Goal: Task Accomplishment & Management: Use online tool/utility

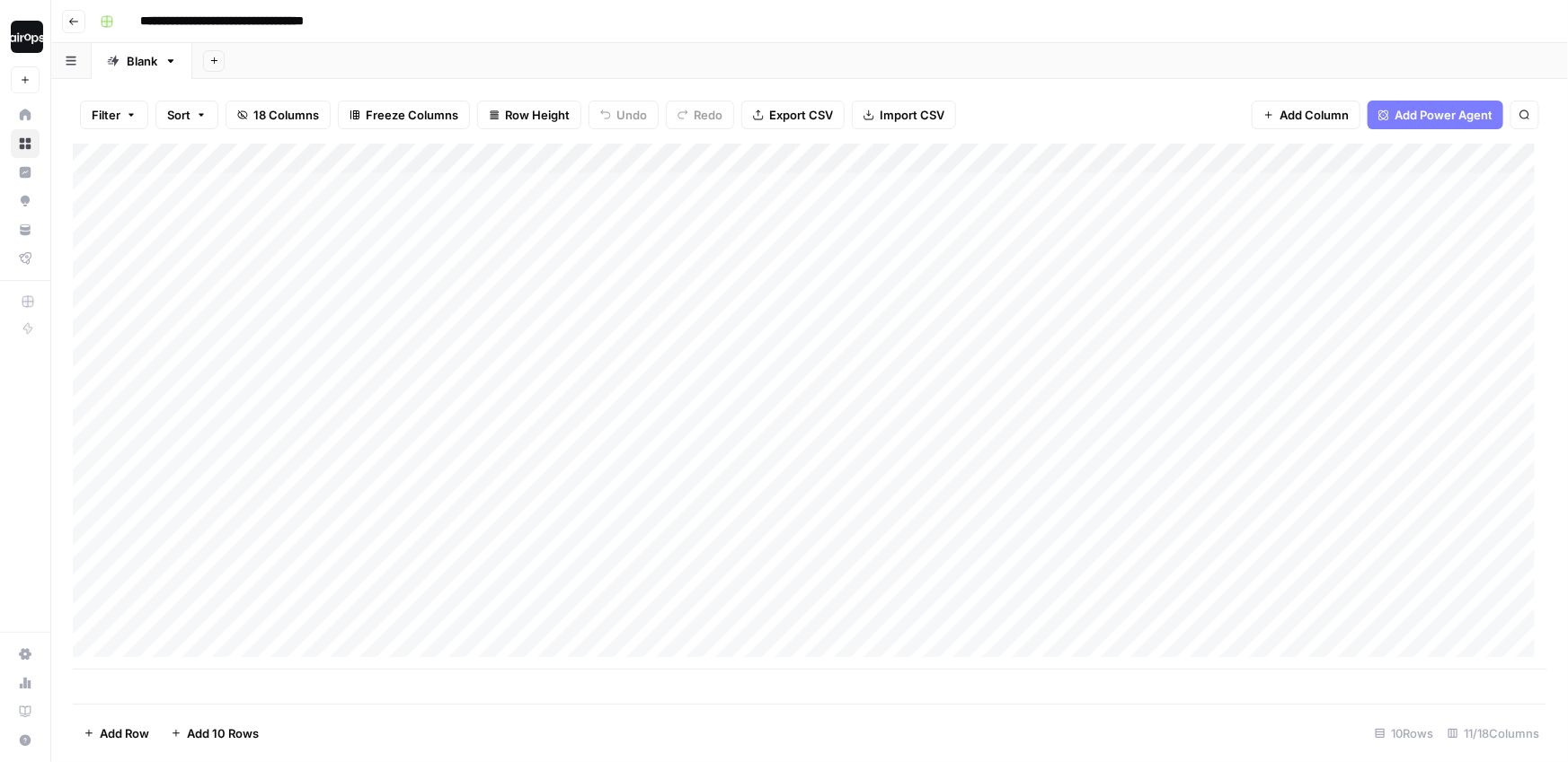
click at [702, 71] on div "Add Sheet" at bounding box center [880, 60] width 1376 height 36
click at [710, 54] on div "Add Sheet" at bounding box center [880, 60] width 1376 height 36
click at [650, 16] on div "**********" at bounding box center [821, 21] width 1457 height 28
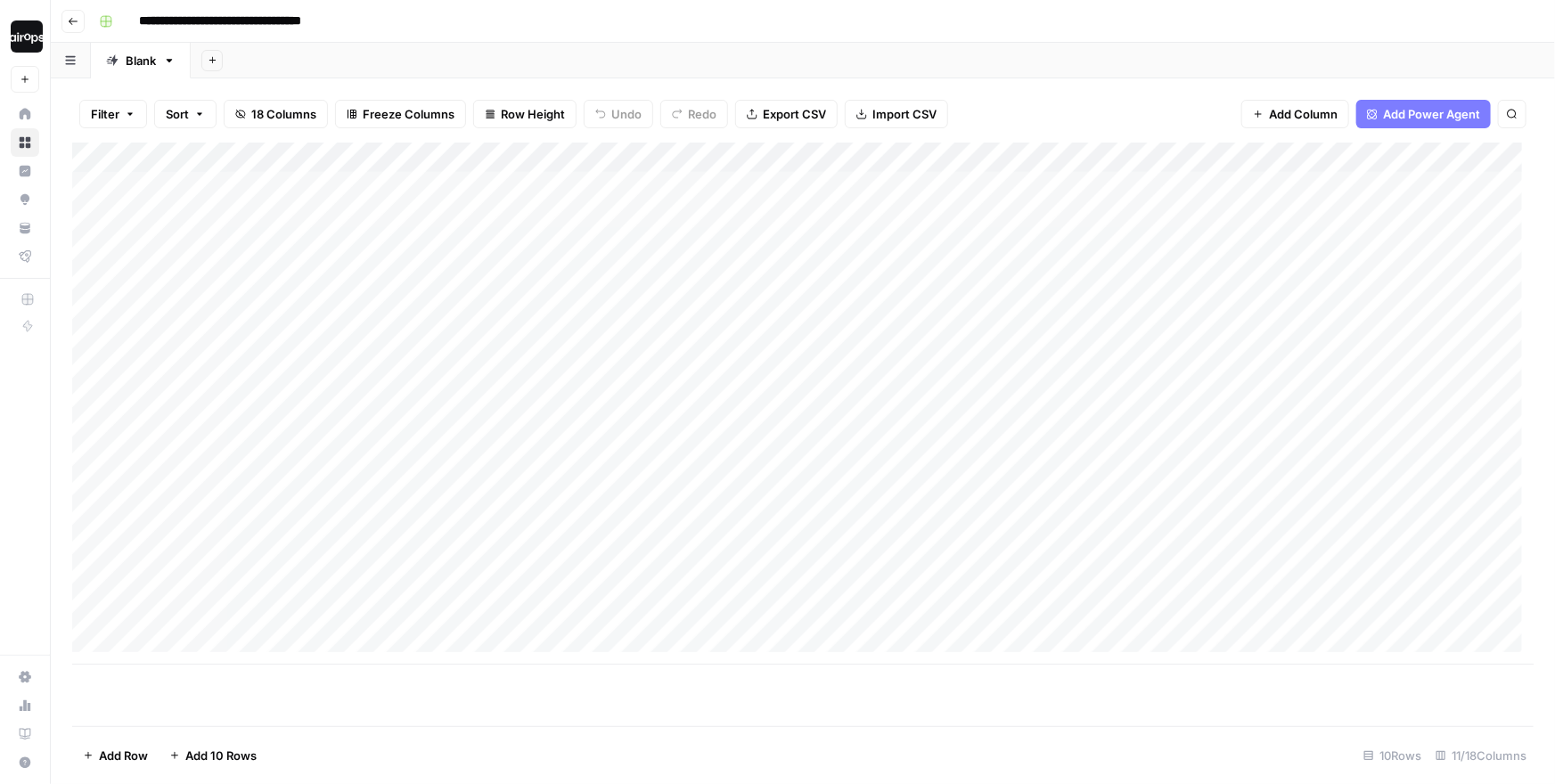
click at [696, 47] on div "Add Sheet" at bounding box center [872, 60] width 1364 height 35
drag, startPoint x: 658, startPoint y: 55, endPoint x: 591, endPoint y: 70, distance: 68.7
click at [658, 55] on div "Add Sheet" at bounding box center [872, 60] width 1364 height 35
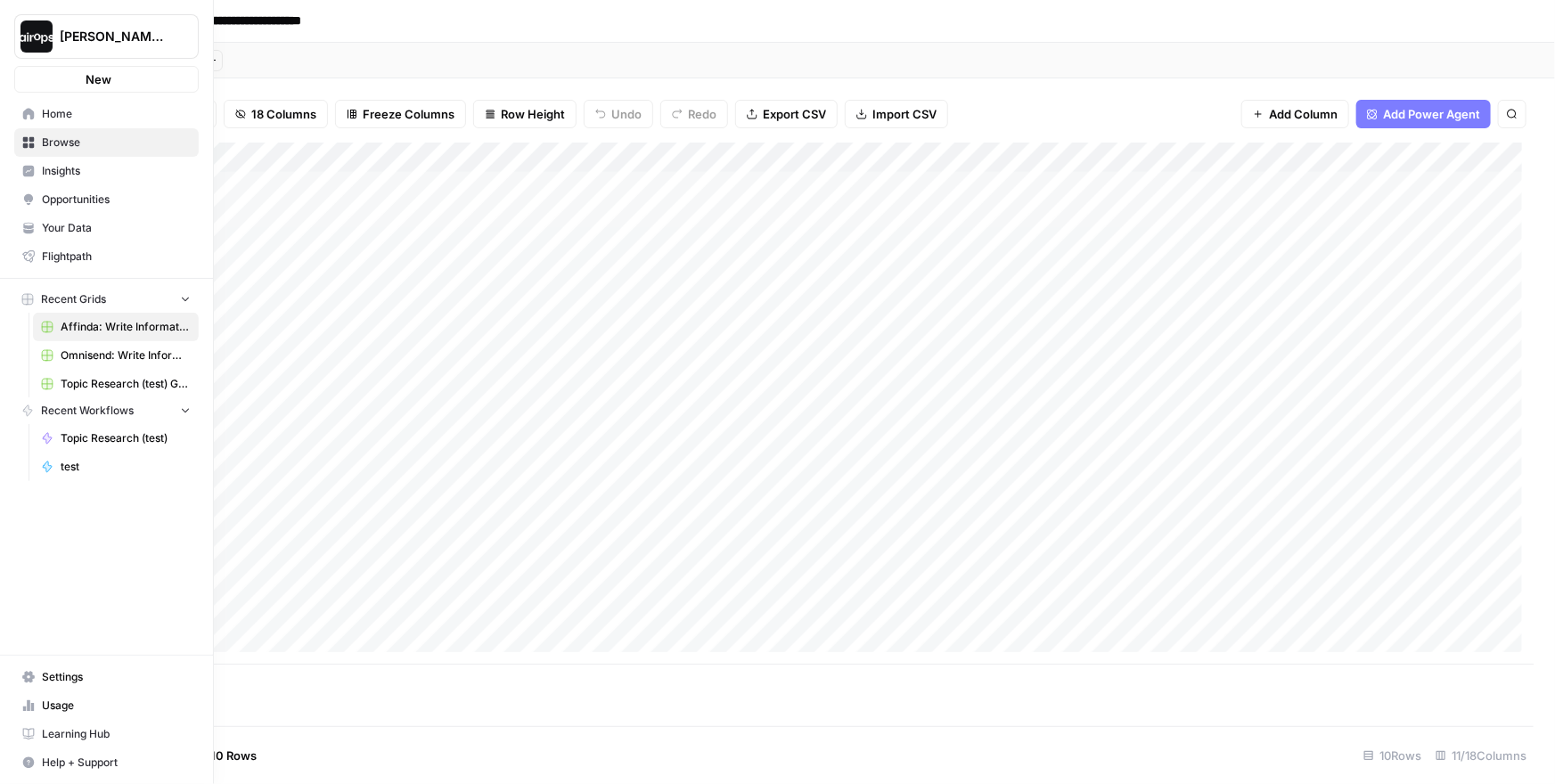
click at [36, 34] on img "Workspace: Dille-Sandbox" at bounding box center [36, 36] width 32 height 32
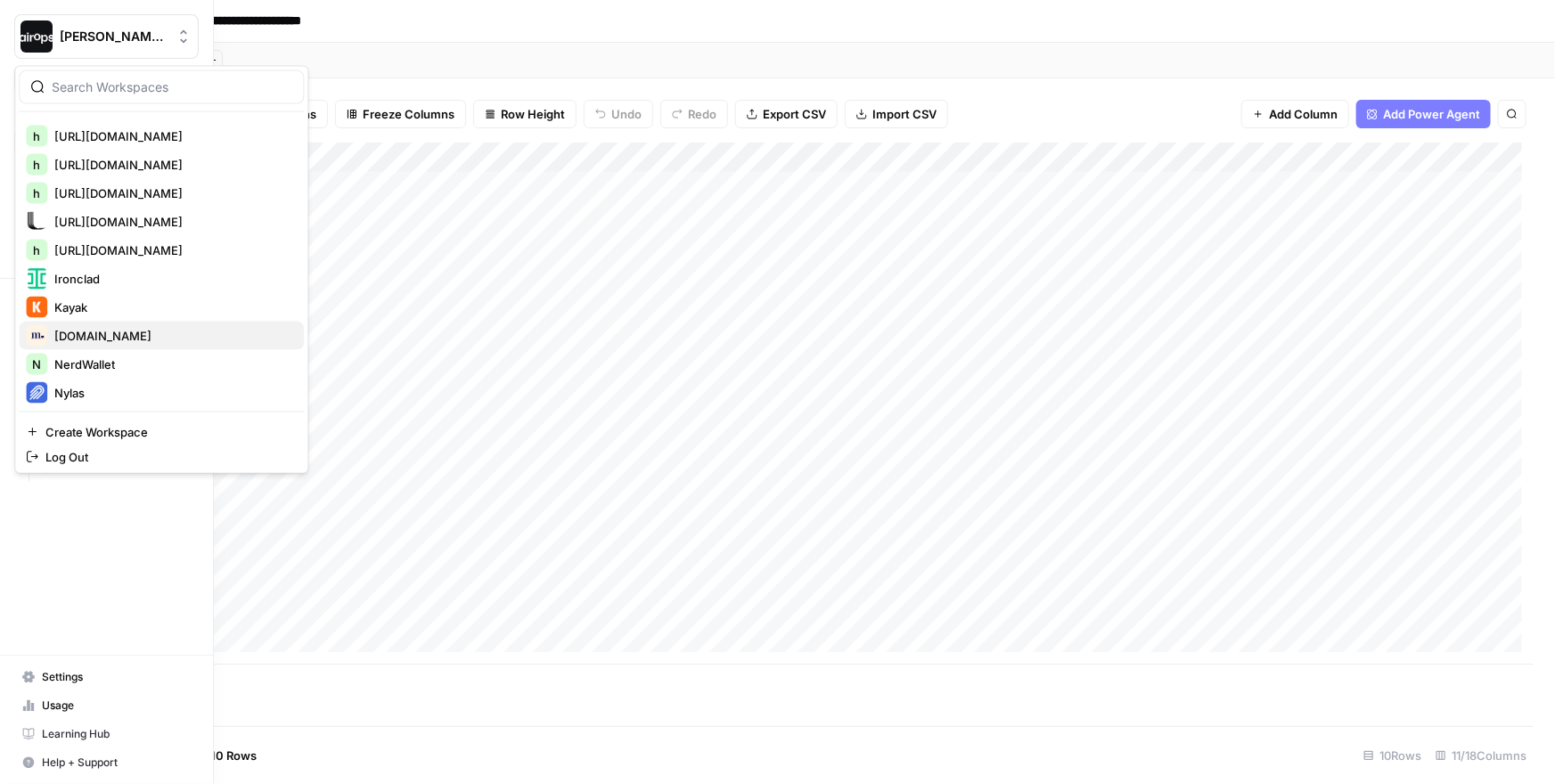
scroll to position [770, 0]
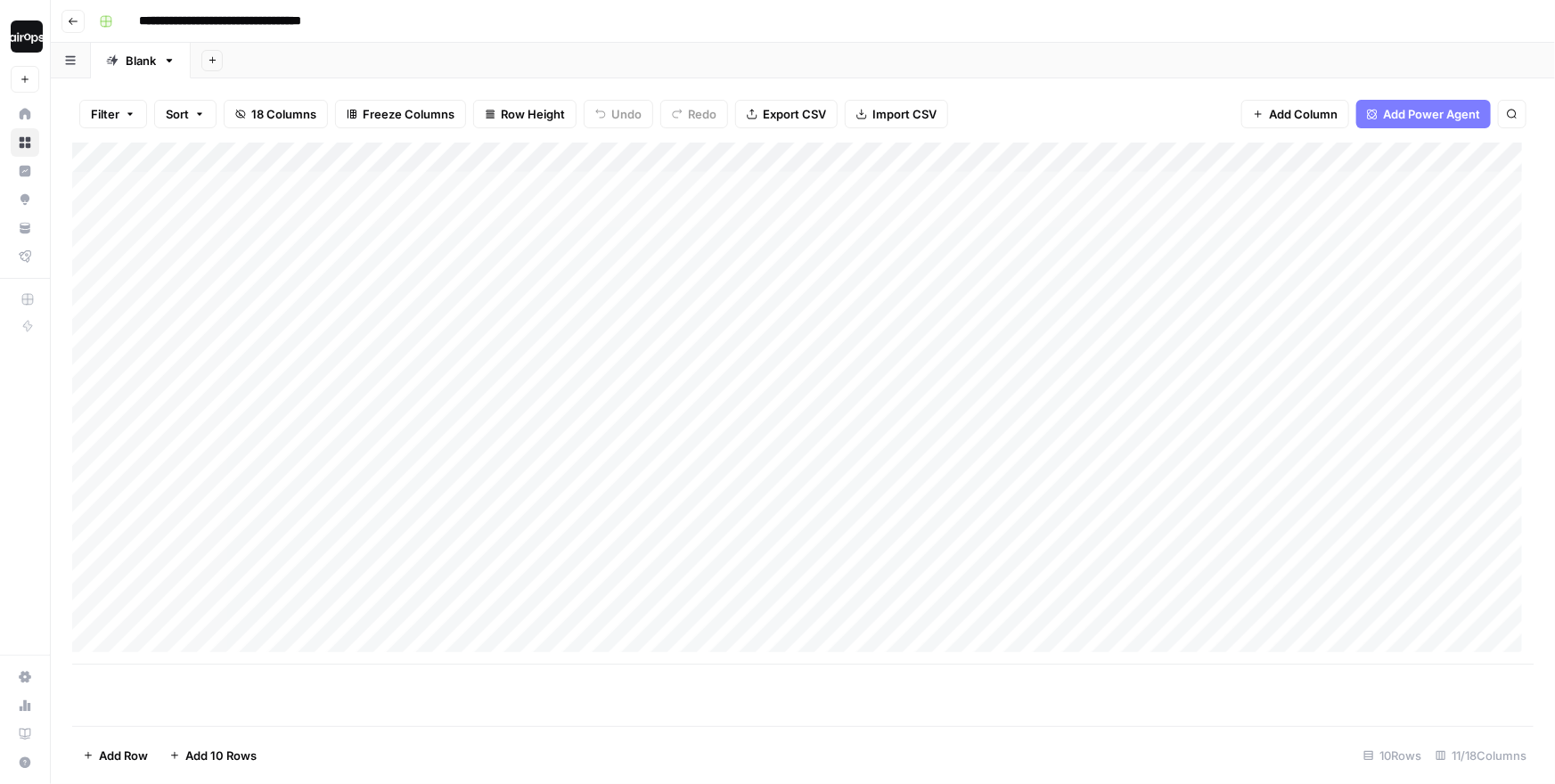
click at [515, 68] on div "Add Sheet" at bounding box center [872, 60] width 1364 height 35
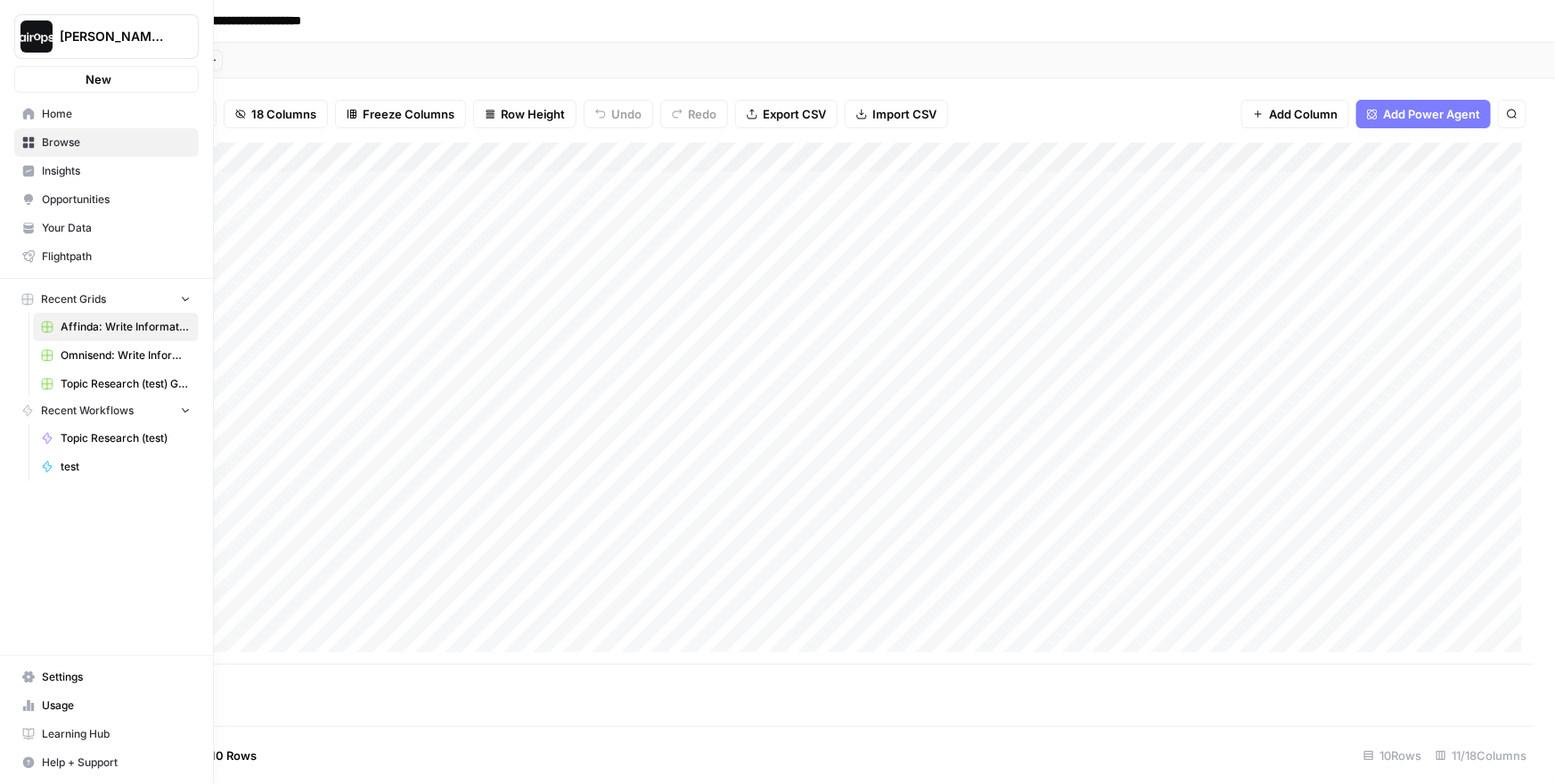
click at [34, 38] on img "Workspace: Dille-Sandbox" at bounding box center [36, 36] width 32 height 32
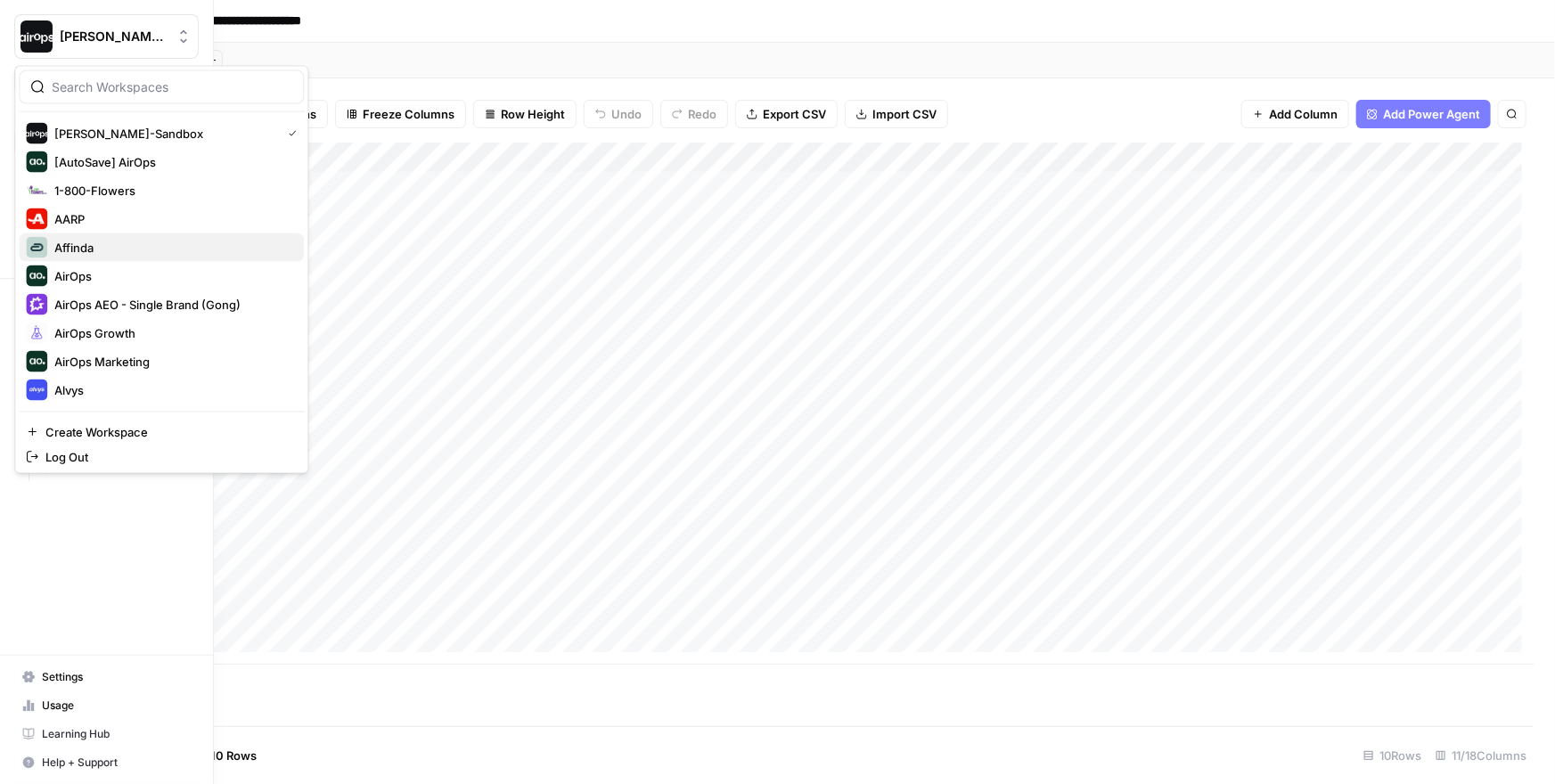
click at [82, 248] on span "Affinda" at bounding box center [74, 248] width 39 height 18
